Goal: Ask a question: Seek information or help from site administrators or community

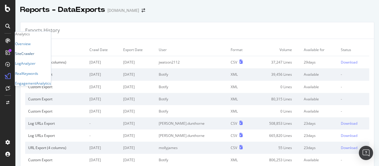
click at [32, 56] on div "SiteCrawler" at bounding box center [24, 53] width 19 height 5
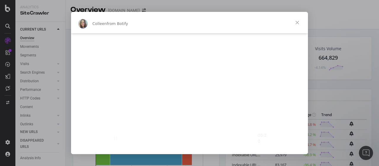
scroll to position [82, 0]
type input "1718144"
click at [296, 23] on span "Close" at bounding box center [297, 22] width 21 height 21
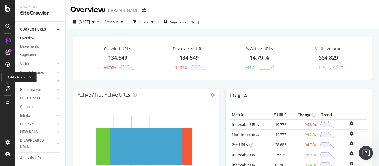
click at [8, 87] on icon at bounding box center [8, 88] width 4 height 5
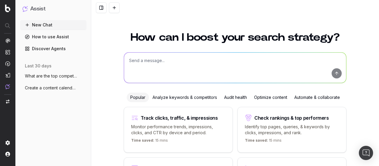
click at [204, 69] on textarea at bounding box center [235, 67] width 222 height 30
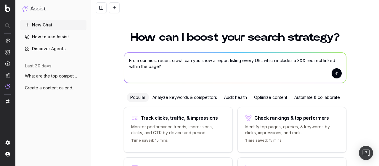
type textarea "From our most recent crawl, can you show a report listing every URL which inclu…"
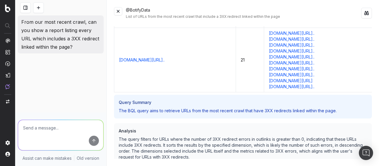
scroll to position [32135, 0]
